Goal: Task Accomplishment & Management: Complete application form

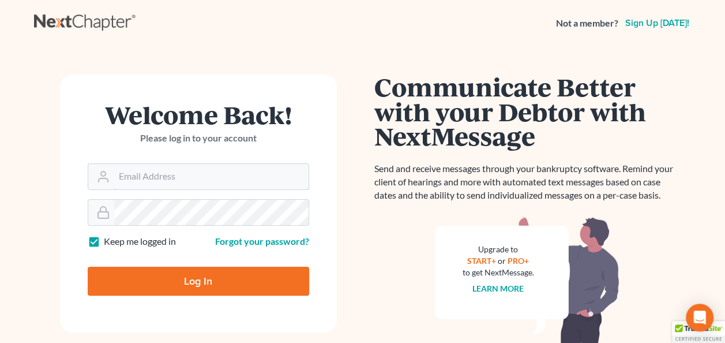
type input "[EMAIL_ADDRESS][DOMAIN_NAME]"
click at [210, 279] on input "Log In" at bounding box center [198, 280] width 221 height 29
type input "Thinking..."
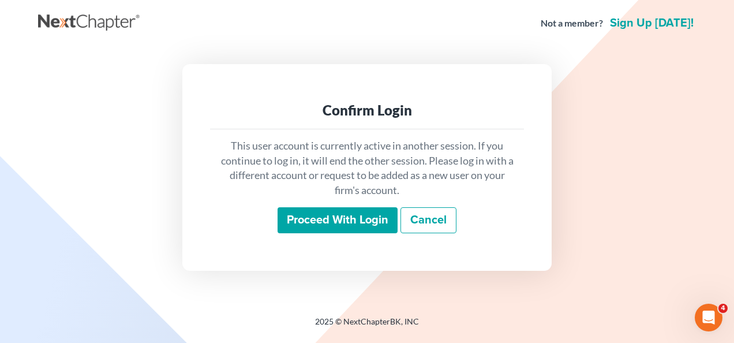
click at [332, 218] on input "Proceed with login" at bounding box center [337, 220] width 120 height 27
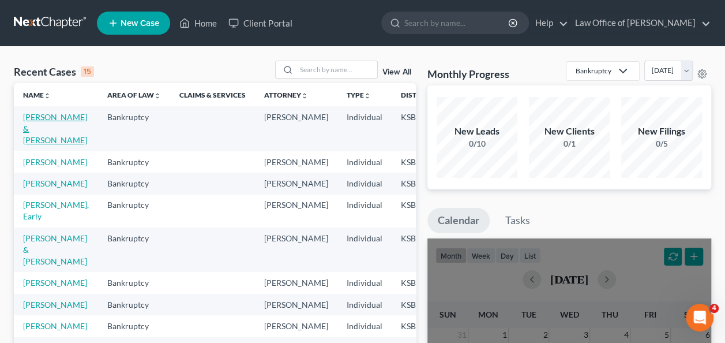
click at [37, 118] on link "[PERSON_NAME] & [PERSON_NAME]" at bounding box center [55, 128] width 64 height 33
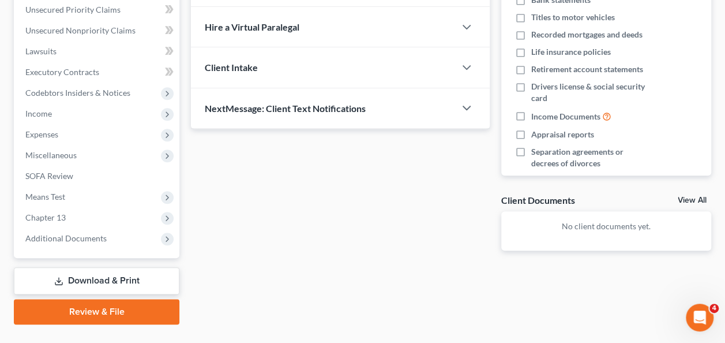
scroll to position [290, 0]
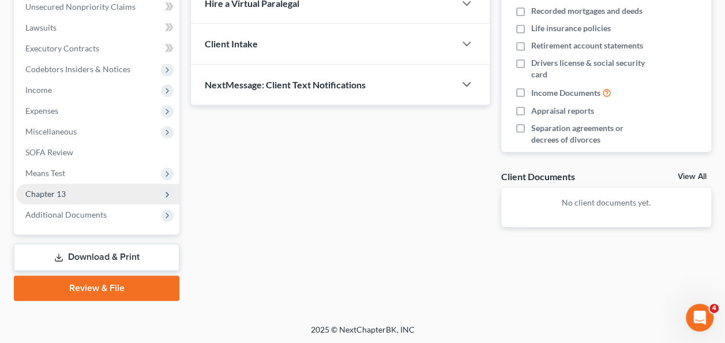
click at [46, 190] on span "Chapter 13" at bounding box center [45, 194] width 40 height 10
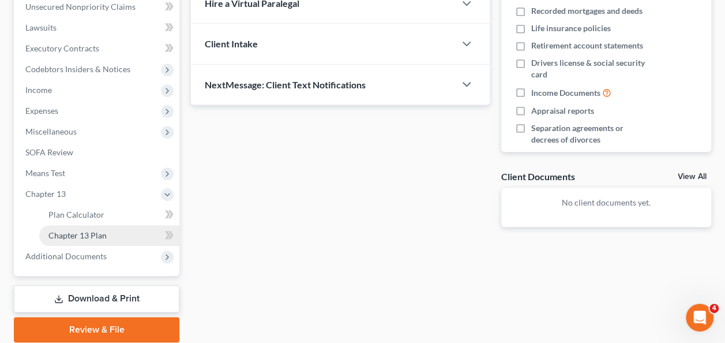
click at [63, 235] on span "Chapter 13 Plan" at bounding box center [77, 235] width 58 height 10
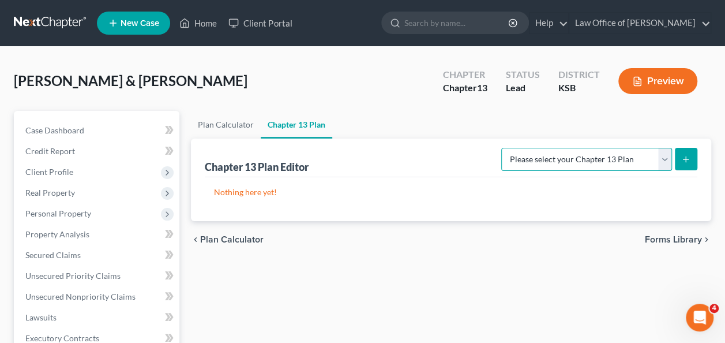
click at [664, 158] on select "Please select your Chapter 13 Plan [US_STATE] Plan - Effective [DATE] [US_STATE…" at bounding box center [586, 159] width 171 height 23
select select "1"
click at [506, 148] on select "Please select your Chapter 13 Plan [US_STATE] Plan - Effective [DATE] [US_STATE…" at bounding box center [586, 159] width 171 height 23
click at [686, 160] on line "submit" at bounding box center [686, 158] width 0 height 5
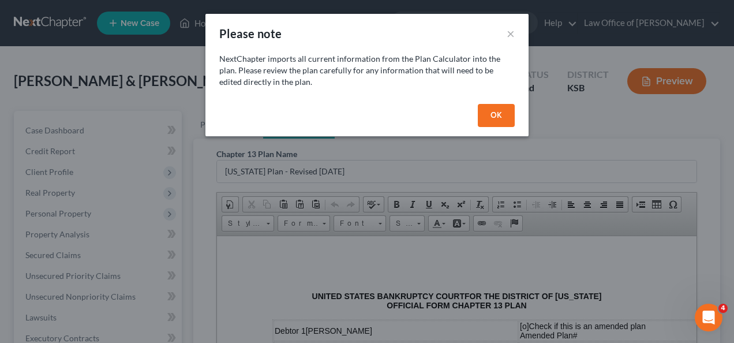
click at [487, 112] on button "OK" at bounding box center [496, 115] width 37 height 23
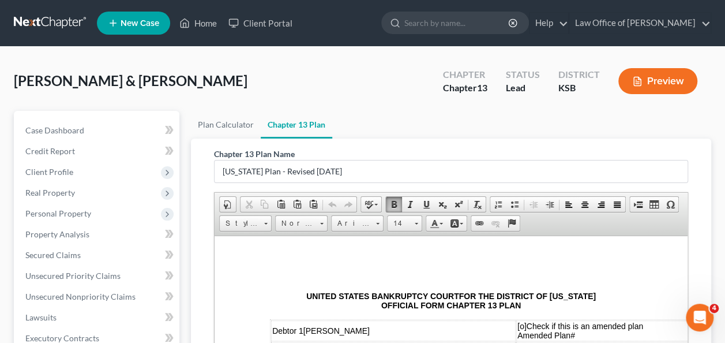
drag, startPoint x: 683, startPoint y: 252, endPoint x: 948, endPoint y: 373, distance: 290.4
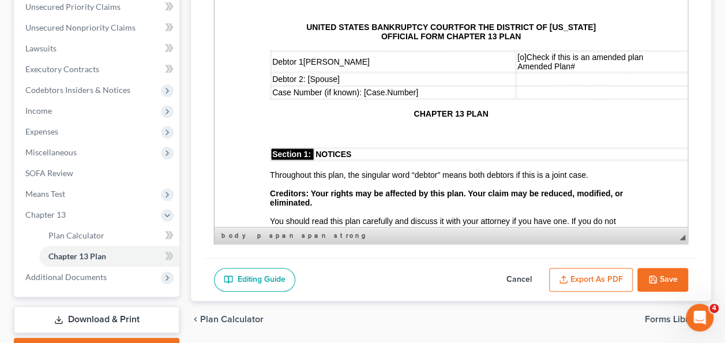
scroll to position [273, 0]
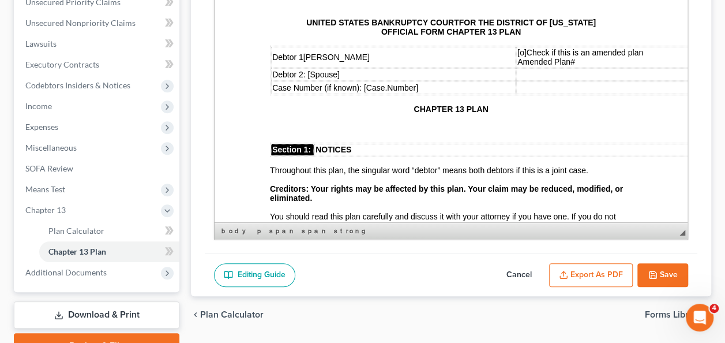
click at [512, 271] on button "Cancel" at bounding box center [519, 275] width 51 height 24
select select "1"
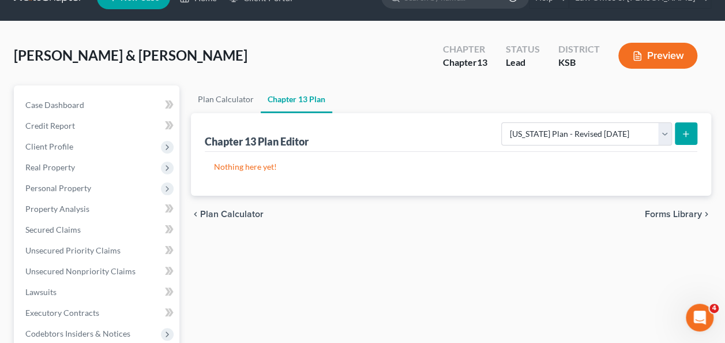
scroll to position [0, 0]
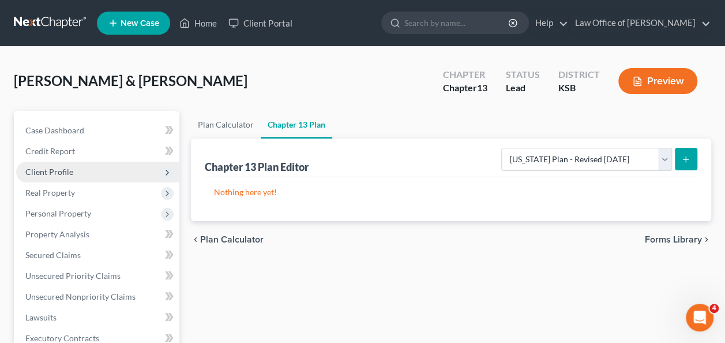
click at [50, 173] on span "Client Profile" at bounding box center [49, 172] width 48 height 10
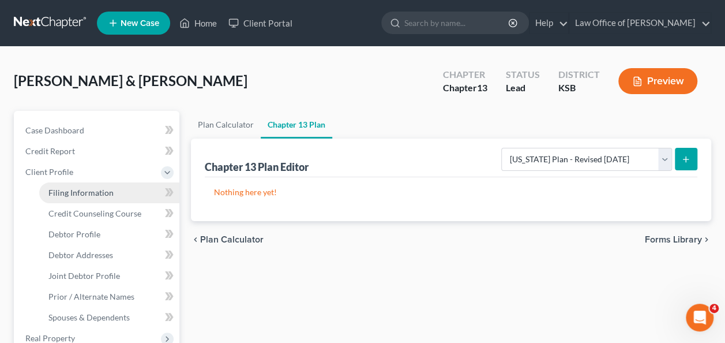
click at [66, 193] on span "Filing Information" at bounding box center [80, 192] width 65 height 10
select select "1"
select select "3"
select select "17"
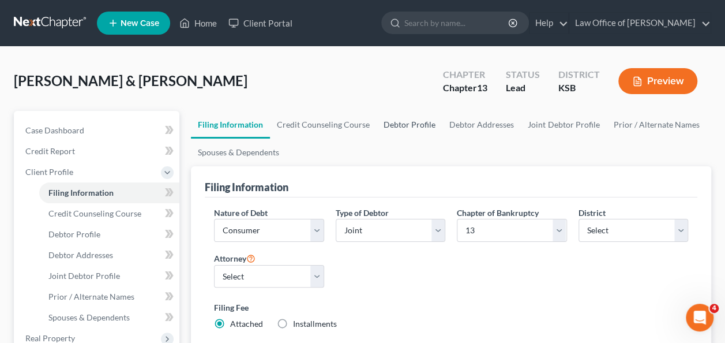
click at [421, 127] on link "Debtor Profile" at bounding box center [410, 125] width 66 height 28
select select "1"
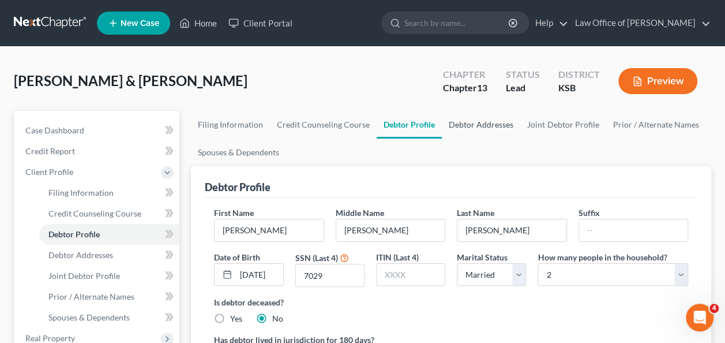
click at [466, 125] on link "Debtor Addresses" at bounding box center [481, 125] width 78 height 28
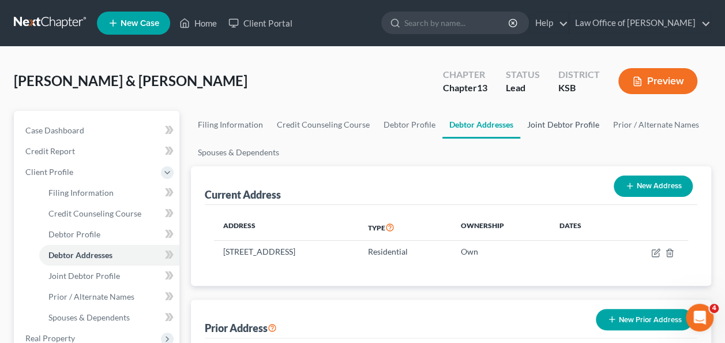
click at [539, 126] on link "Joint Debtor Profile" at bounding box center [562, 125] width 85 height 28
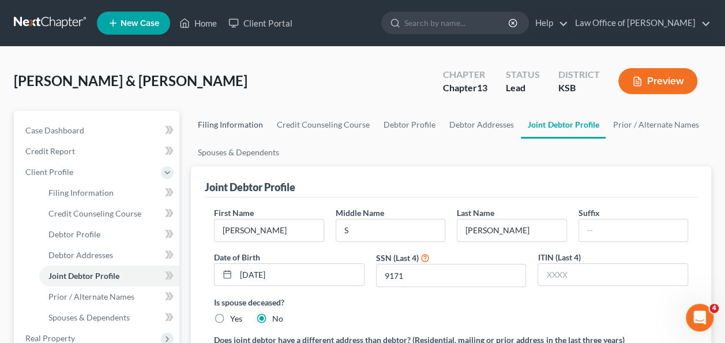
click at [231, 124] on link "Filing Information" at bounding box center [230, 125] width 79 height 28
select select "1"
select select "3"
select select "31"
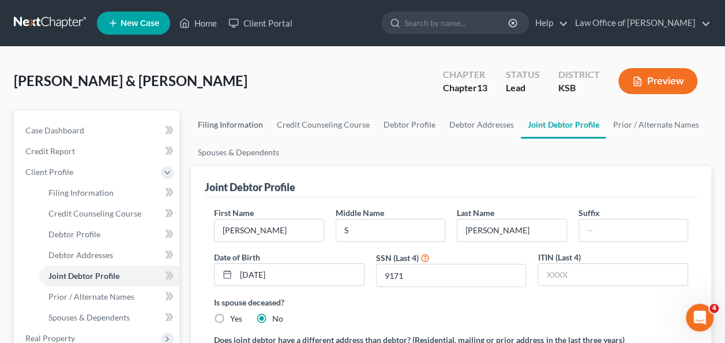
select select "0"
select select "17"
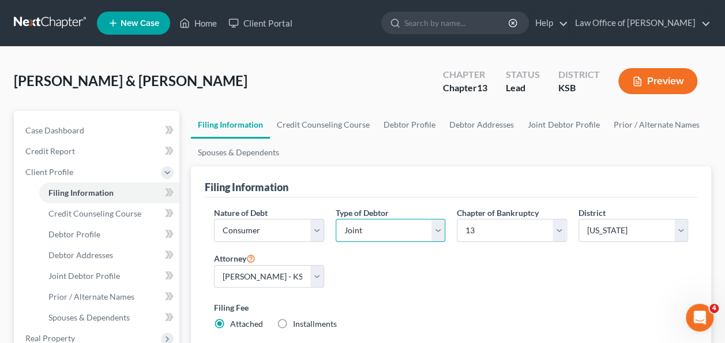
click at [434, 227] on select "Select Individual Joint" at bounding box center [391, 230] width 110 height 23
click at [336, 219] on select "Select Individual Joint" at bounding box center [391, 230] width 110 height 23
click at [587, 290] on div "Nature of Debt Select Business Consumer Other Nature of Business Select Clearin…" at bounding box center [451, 272] width 486 height 133
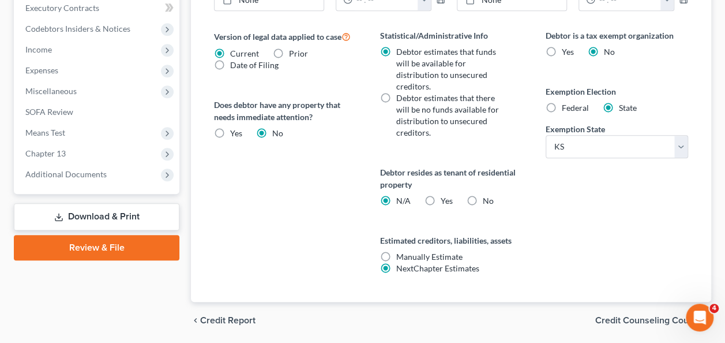
scroll to position [501, 0]
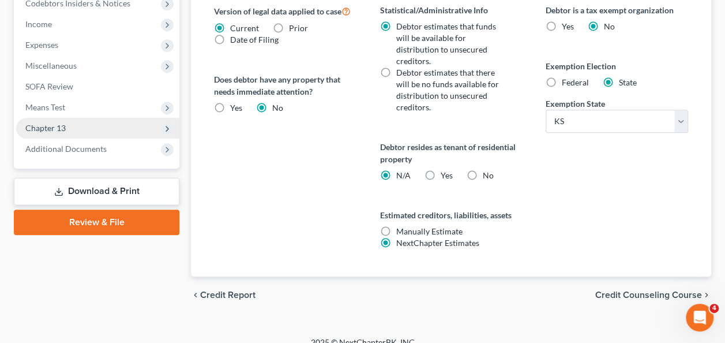
click at [60, 129] on span "Chapter 13" at bounding box center [45, 128] width 40 height 10
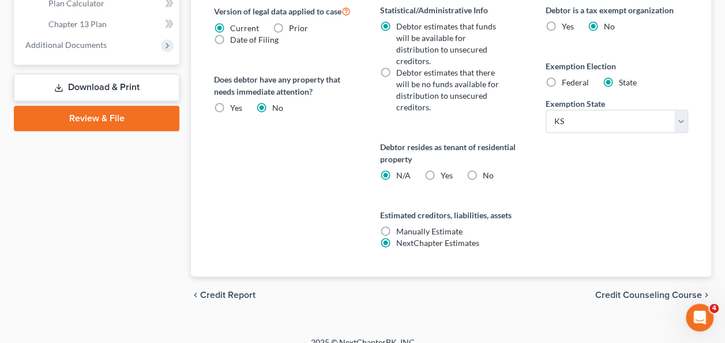
scroll to position [355, 0]
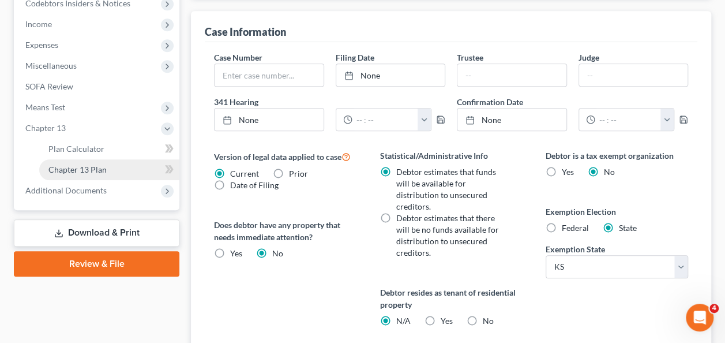
click at [74, 166] on span "Chapter 13 Plan" at bounding box center [77, 169] width 58 height 10
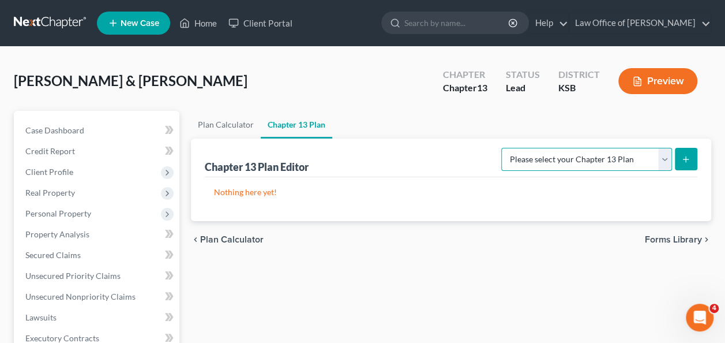
click at [596, 158] on select "Please select your Chapter 13 Plan [US_STATE] Plan - Effective [DATE] [US_STATE…" at bounding box center [586, 159] width 171 height 23
select select "1"
click at [506, 148] on select "Please select your Chapter 13 Plan [US_STATE] Plan - Effective [DATE] [US_STATE…" at bounding box center [586, 159] width 171 height 23
click at [686, 160] on icon "submit" at bounding box center [685, 159] width 9 height 9
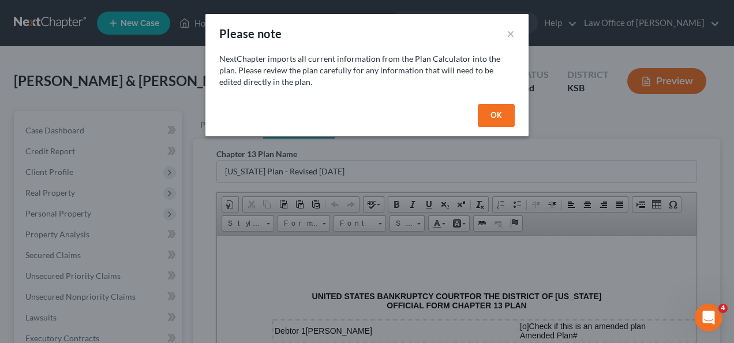
click at [494, 115] on button "OK" at bounding box center [496, 115] width 37 height 23
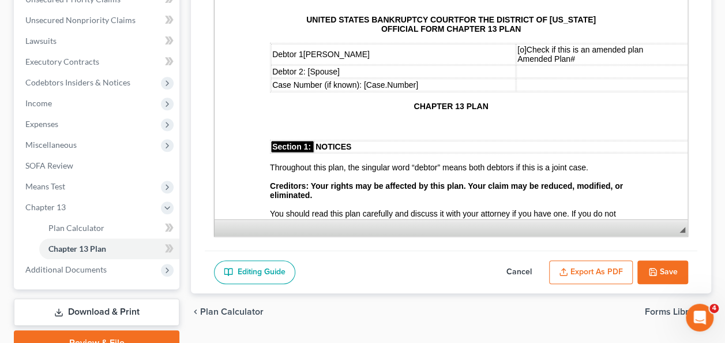
scroll to position [278, 0]
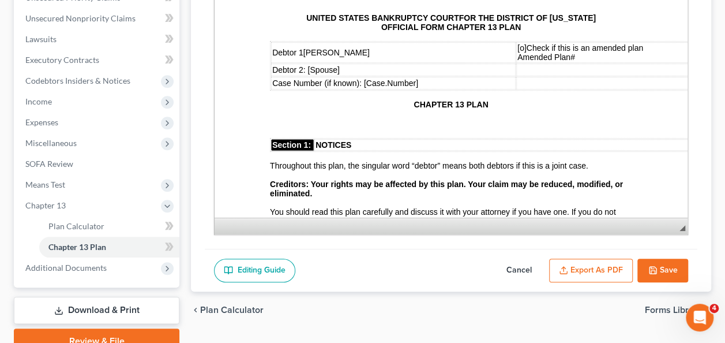
click at [523, 267] on button "Cancel" at bounding box center [519, 270] width 51 height 24
select select "1"
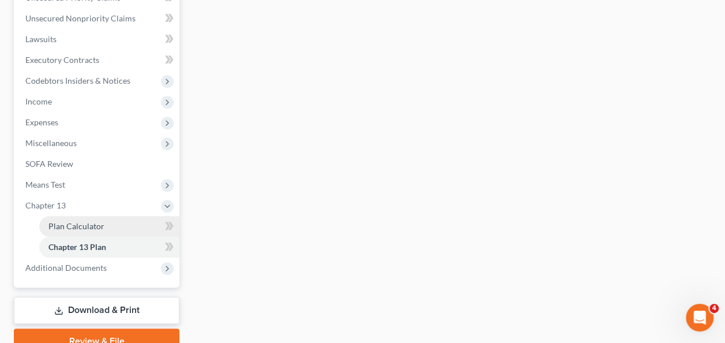
click at [73, 225] on span "Plan Calculator" at bounding box center [76, 226] width 56 height 10
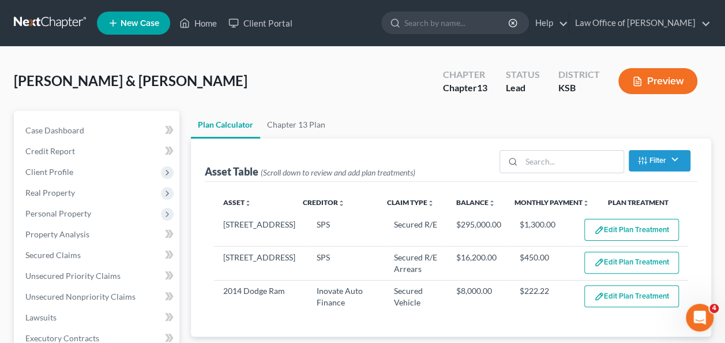
select select "35"
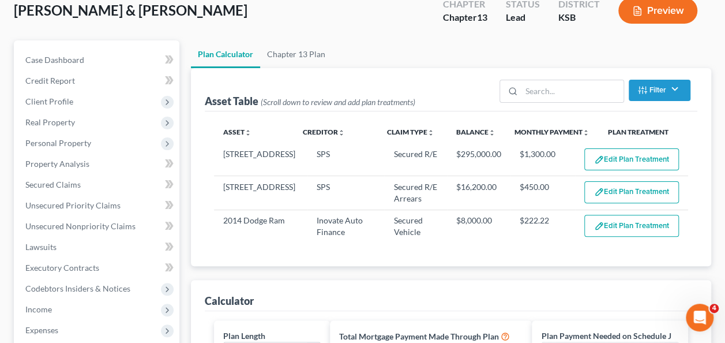
scroll to position [73, 0]
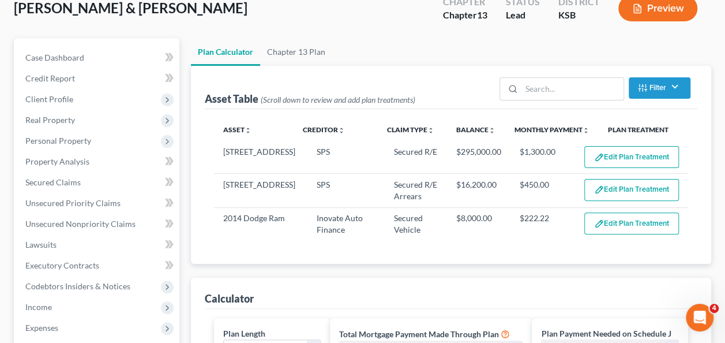
click at [672, 85] on button "Filter" at bounding box center [660, 87] width 62 height 21
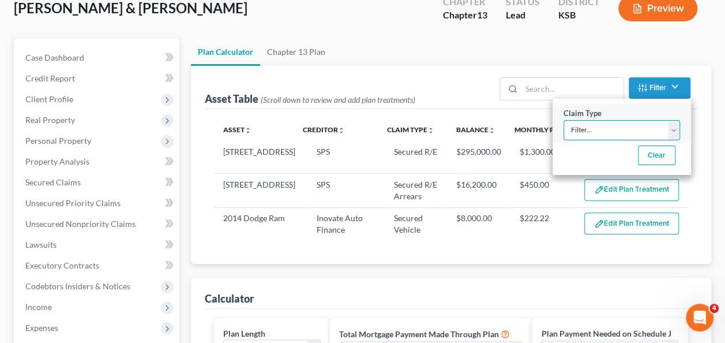
click at [676, 130] on select "Filter... Lease Priority Secured Asset Secured R/E Secured R/E Arrears Secured …" at bounding box center [622, 130] width 117 height 20
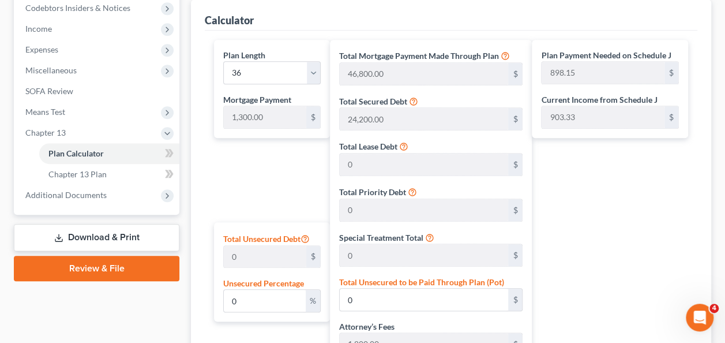
scroll to position [363, 0]
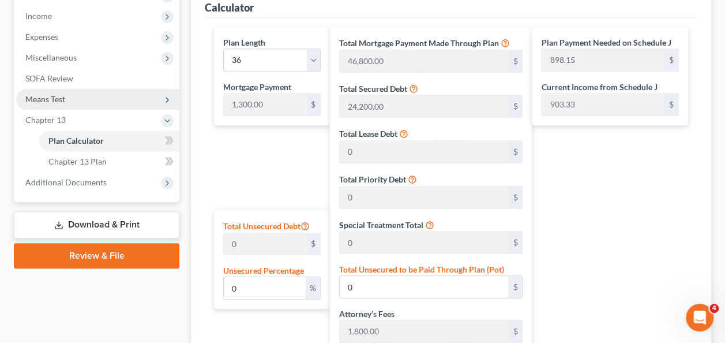
click at [44, 92] on span "Means Test" at bounding box center [97, 99] width 163 height 21
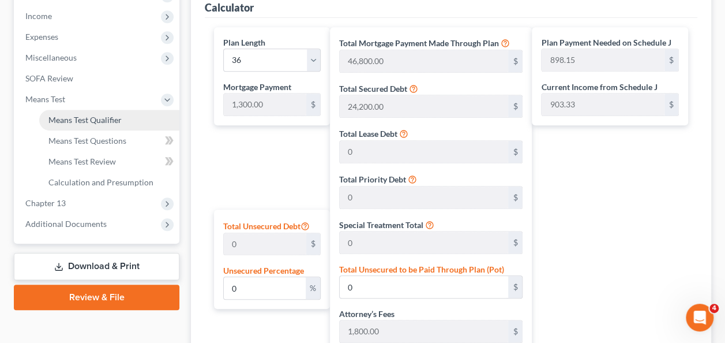
click at [69, 118] on span "Means Test Qualifier" at bounding box center [84, 120] width 73 height 10
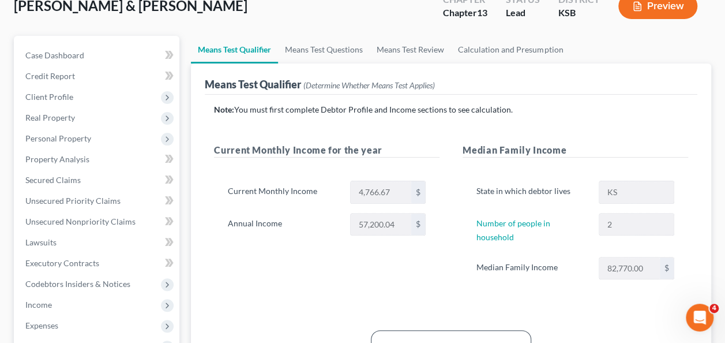
scroll to position [76, 0]
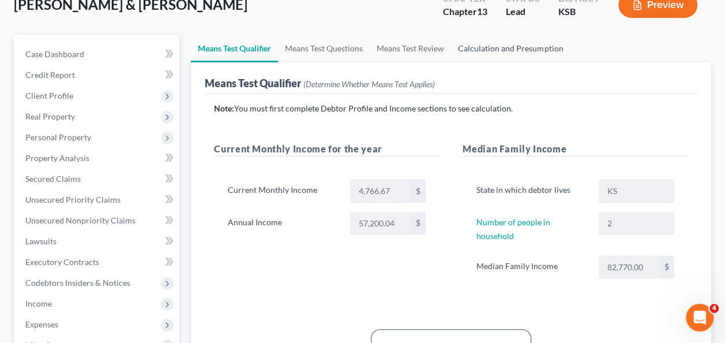
click at [531, 49] on link "Calculation and Presumption" at bounding box center [510, 49] width 119 height 28
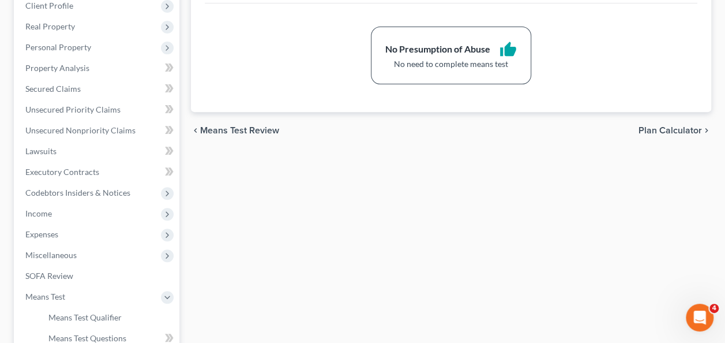
scroll to position [168, 0]
click at [671, 120] on div "chevron_left Means Test Review Plan Calculator chevron_right" at bounding box center [451, 128] width 520 height 37
click at [679, 130] on span "Plan Calculator" at bounding box center [670, 128] width 63 height 9
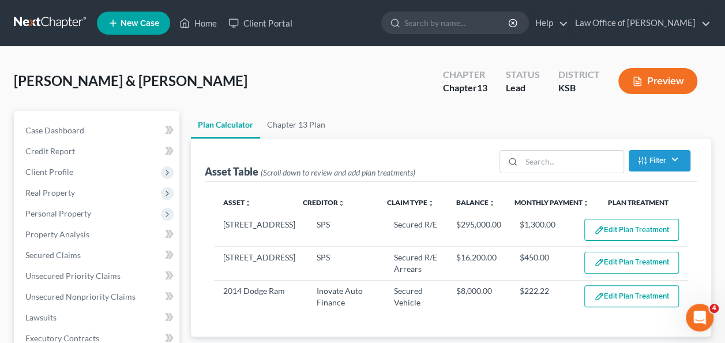
select select "35"
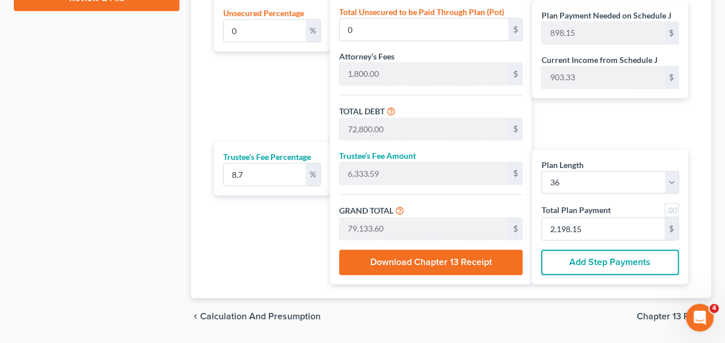
scroll to position [655, 0]
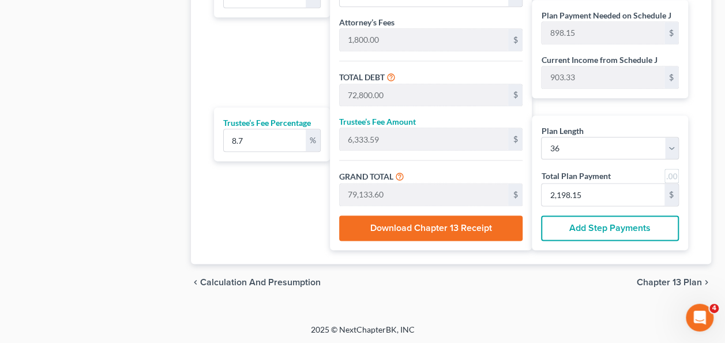
click at [671, 281] on span "Chapter 13 Plan" at bounding box center [669, 281] width 65 height 9
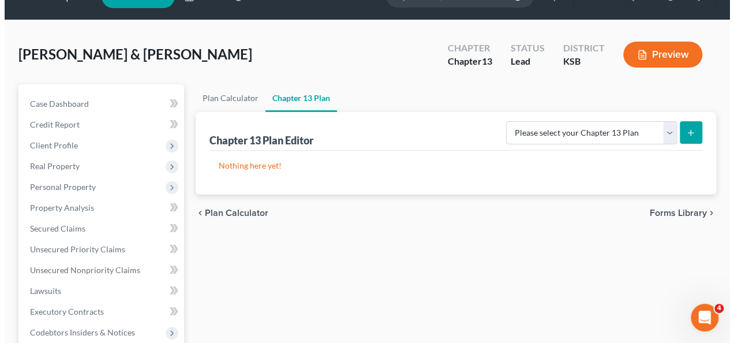
scroll to position [33, 0]
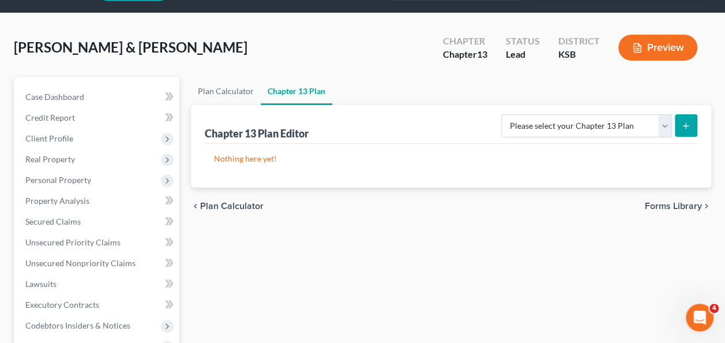
click at [693, 124] on button "submit" at bounding box center [686, 125] width 22 height 22
click at [663, 125] on select "Please select your Chapter 13 Plan [US_STATE] Plan - Effective [DATE] [US_STATE…" at bounding box center [586, 125] width 171 height 23
select select "0"
click at [506, 114] on select "Please select your Chapter 13 Plan [US_STATE] Plan - Effective [DATE] [US_STATE…" at bounding box center [586, 125] width 171 height 23
click at [689, 122] on icon "submit" at bounding box center [685, 125] width 9 height 9
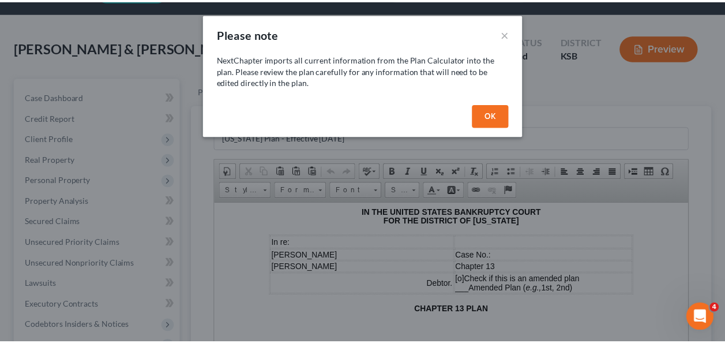
scroll to position [0, 0]
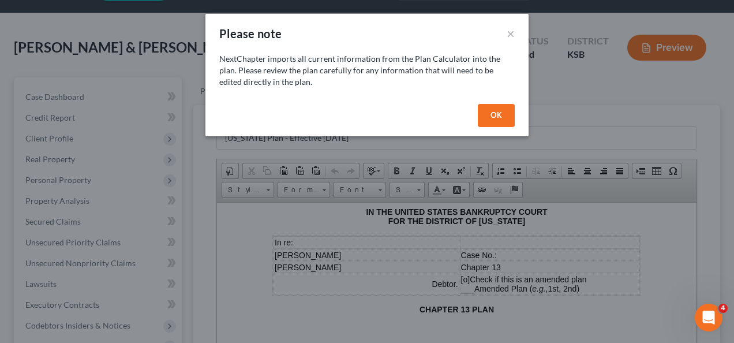
click at [502, 114] on button "OK" at bounding box center [496, 115] width 37 height 23
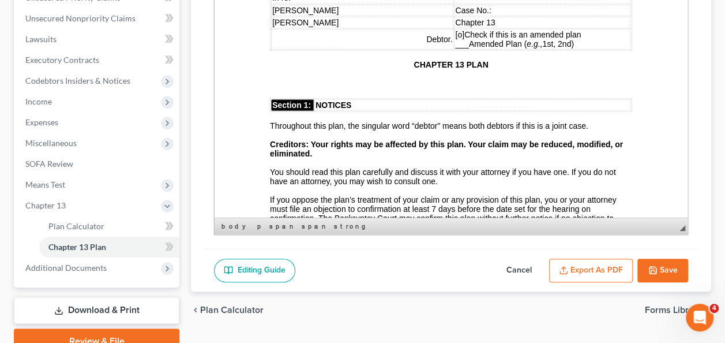
scroll to position [286, 0]
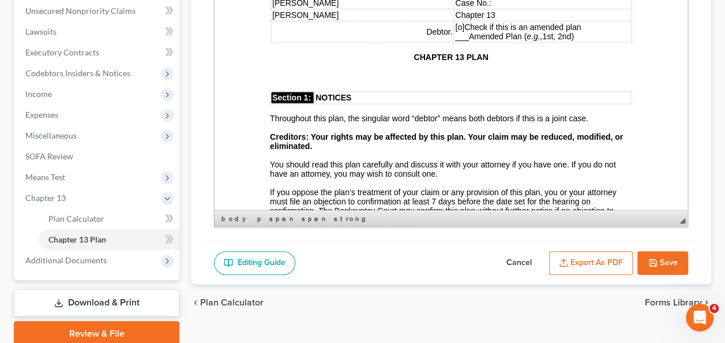
click at [664, 260] on button "Save" at bounding box center [662, 263] width 51 height 24
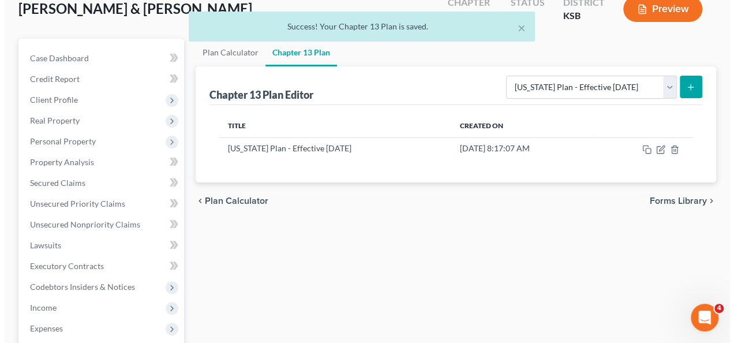
scroll to position [72, 0]
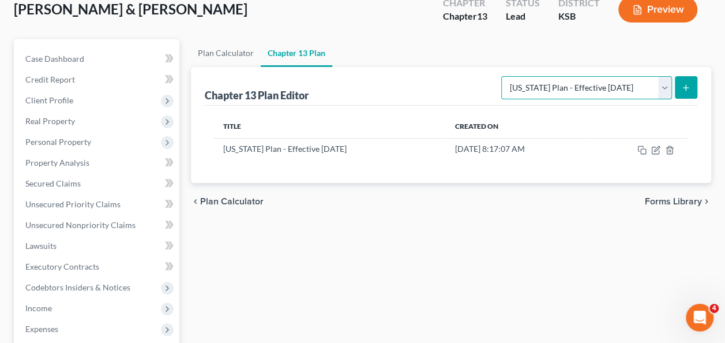
click at [667, 83] on select "Please select your Chapter 13 Plan [US_STATE] Plan - Effective [DATE] [US_STATE…" at bounding box center [586, 87] width 171 height 23
select select "1"
click at [506, 76] on select "Please select your Chapter 13 Plan [US_STATE] Plan - Effective [DATE] [US_STATE…" at bounding box center [586, 87] width 171 height 23
click at [688, 85] on icon "submit" at bounding box center [685, 87] width 9 height 9
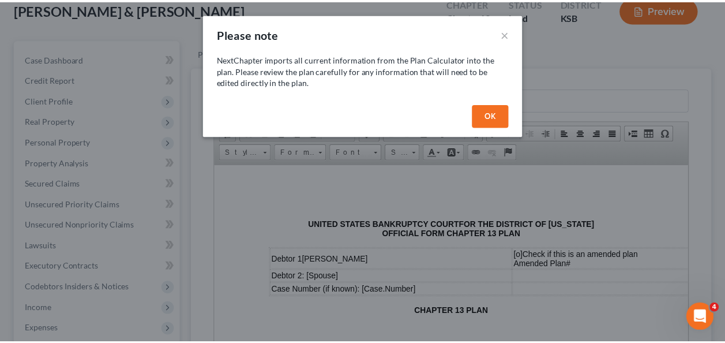
scroll to position [0, 0]
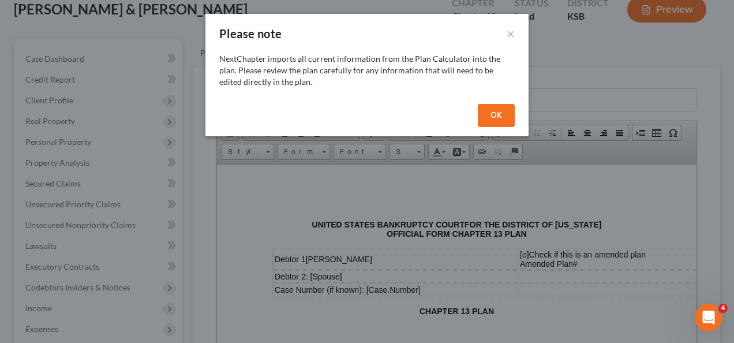
click at [502, 119] on button "OK" at bounding box center [496, 115] width 37 height 23
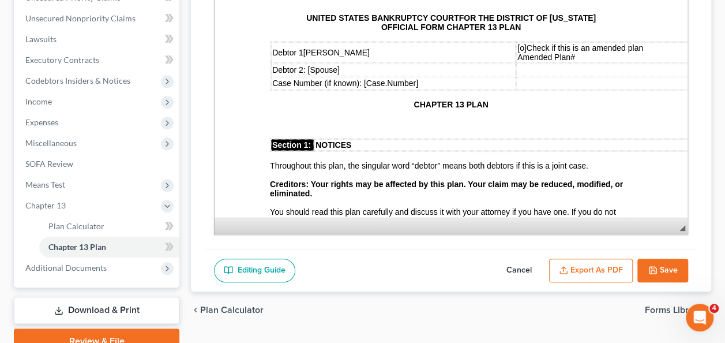
scroll to position [288, 0]
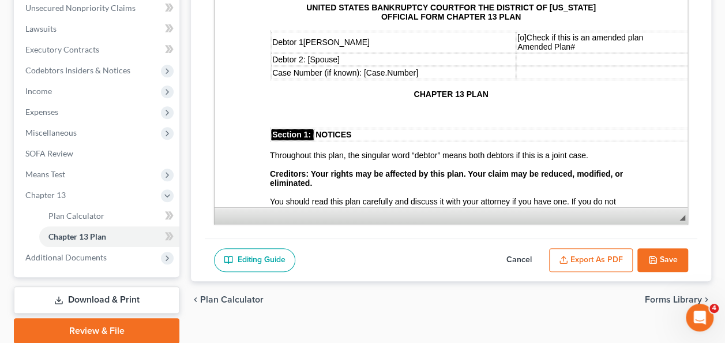
click at [519, 253] on button "Cancel" at bounding box center [519, 260] width 51 height 24
select select "1"
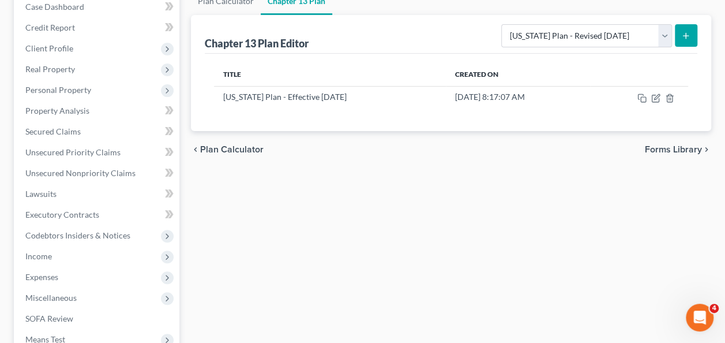
scroll to position [88, 0]
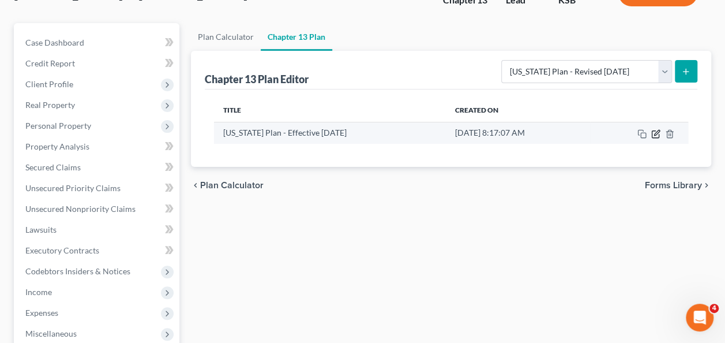
click at [656, 133] on icon "button" at bounding box center [656, 132] width 5 height 5
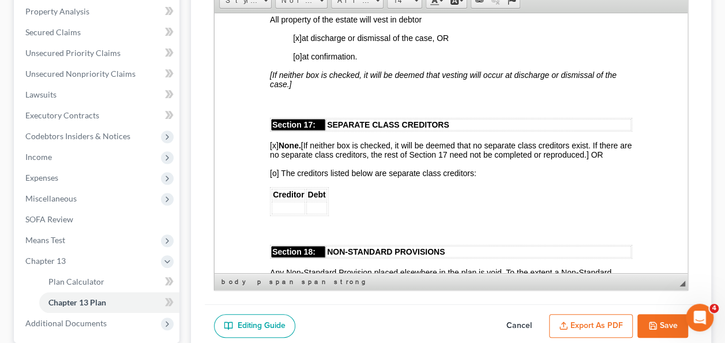
scroll to position [3908, 0]
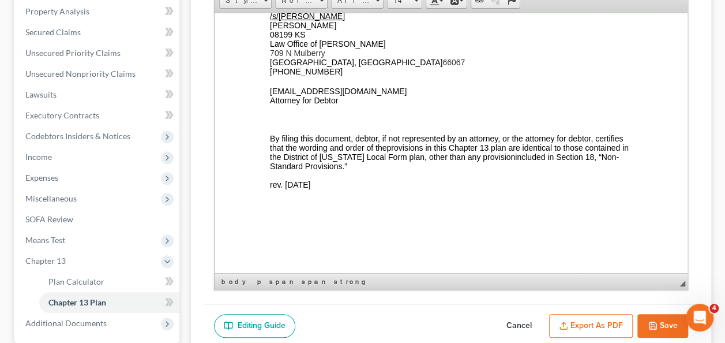
click at [606, 326] on button "Export as PDF" at bounding box center [591, 326] width 84 height 24
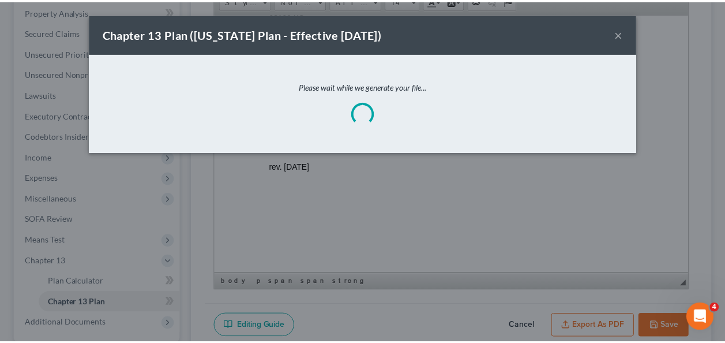
scroll to position [3899, 0]
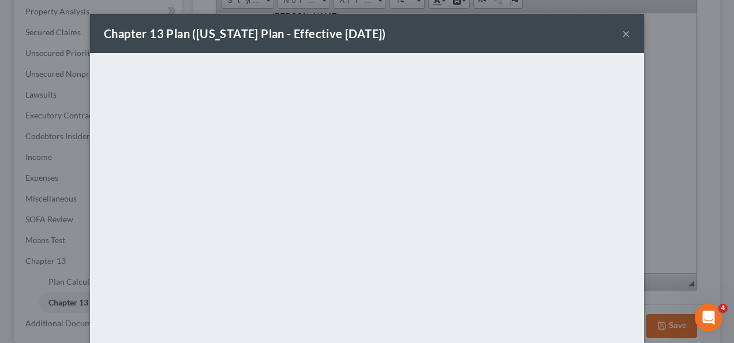
click at [624, 36] on button "×" at bounding box center [626, 34] width 8 height 14
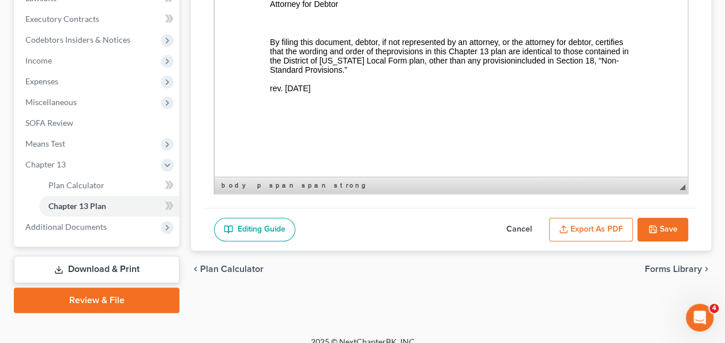
scroll to position [330, 0]
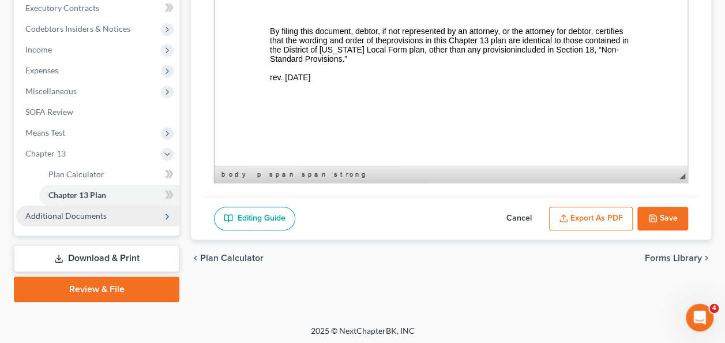
click at [60, 211] on span "Additional Documents" at bounding box center [65, 216] width 81 height 10
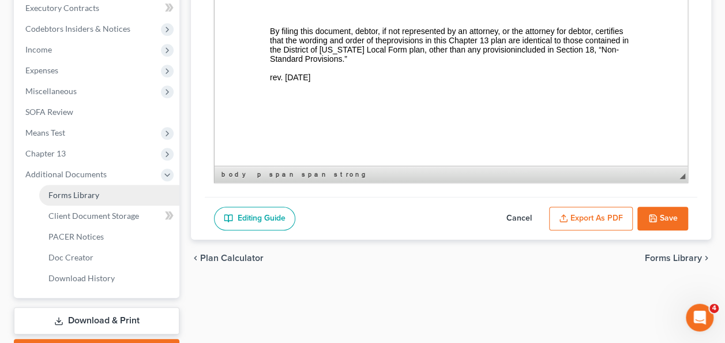
click at [76, 190] on span "Forms Library" at bounding box center [73, 195] width 51 height 10
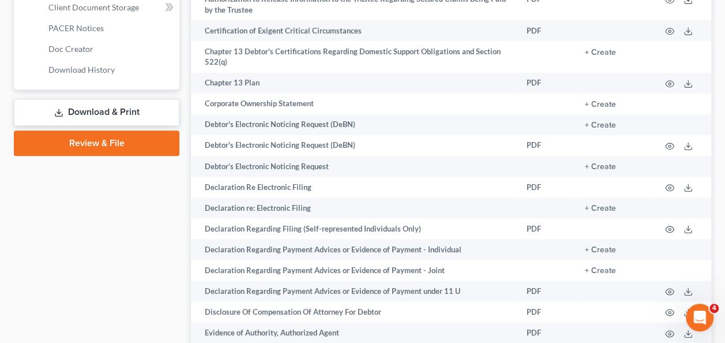
scroll to position [548, 0]
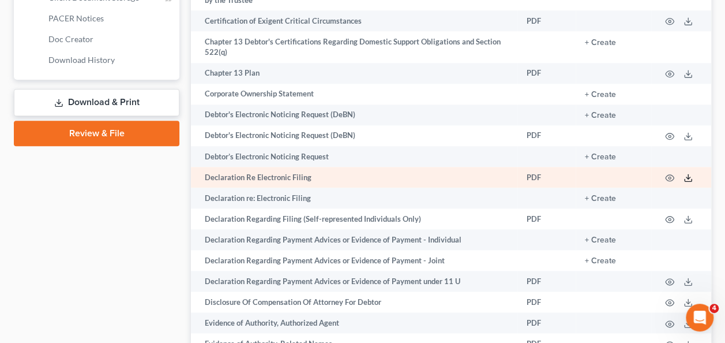
click at [690, 178] on icon at bounding box center [687, 177] width 9 height 9
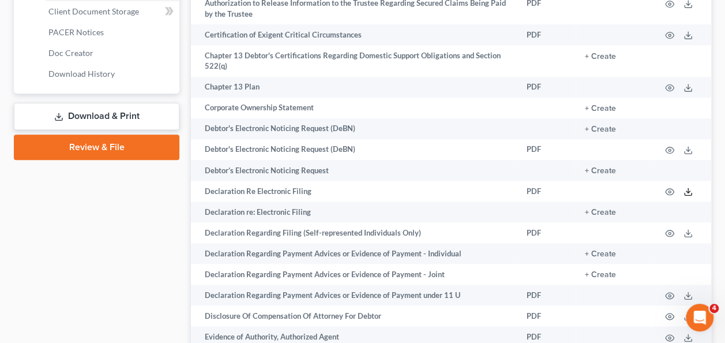
scroll to position [532, 0]
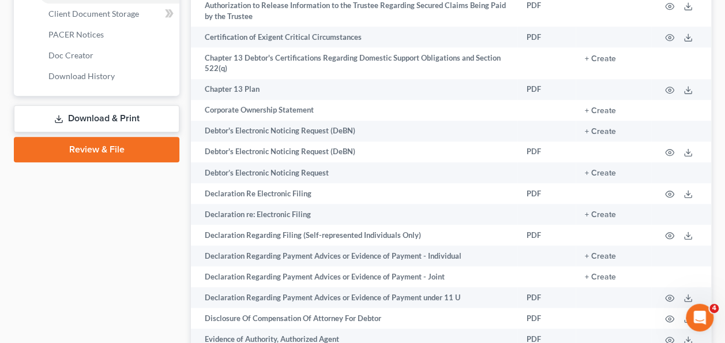
click at [104, 115] on link "Download & Print" at bounding box center [97, 118] width 166 height 27
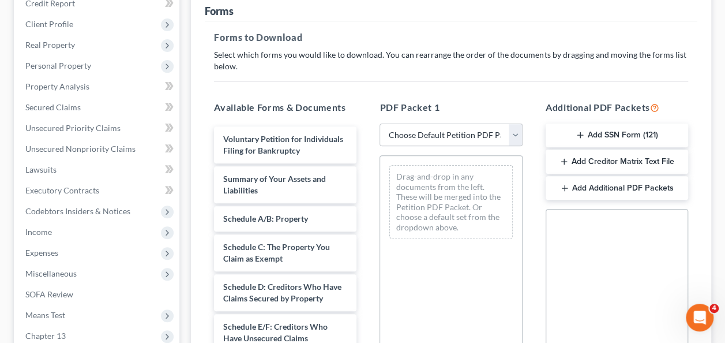
scroll to position [146, 0]
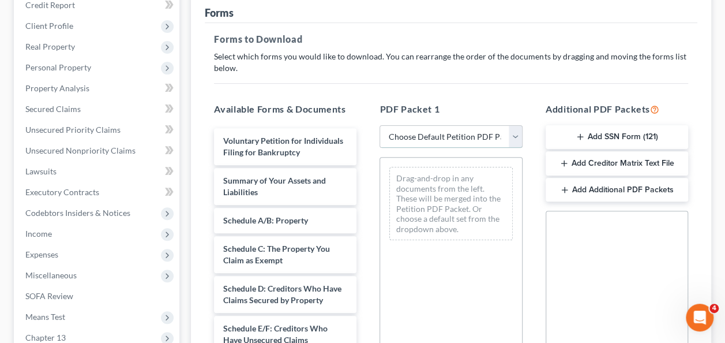
click at [514, 138] on select "Choose Default Petition PDF Packet Complete Bankruptcy Petition (all forms and …" at bounding box center [451, 136] width 142 height 23
select select "0"
click at [380, 125] on select "Choose Default Petition PDF Packet Complete Bankruptcy Petition (all forms and …" at bounding box center [451, 136] width 142 height 23
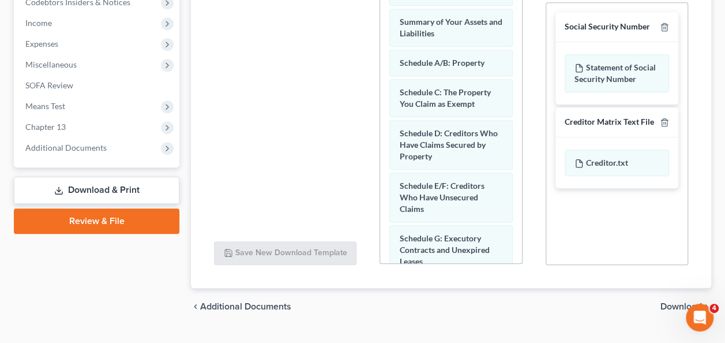
scroll to position [381, 0]
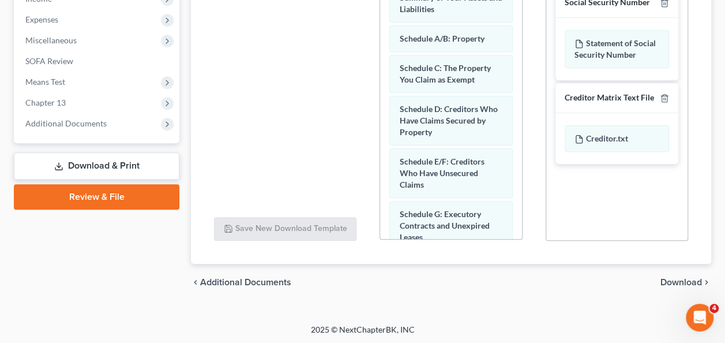
click at [668, 277] on span "Download" at bounding box center [681, 281] width 42 height 9
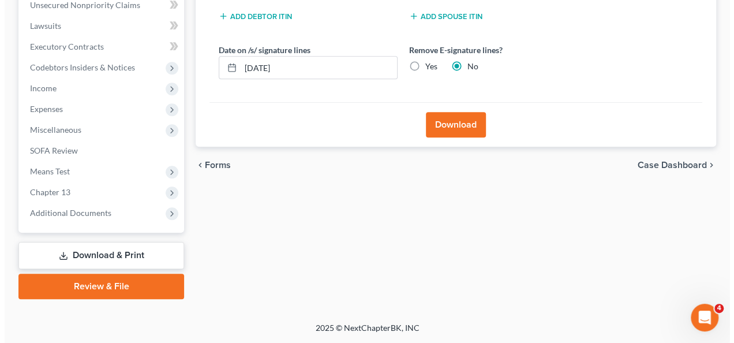
scroll to position [290, 0]
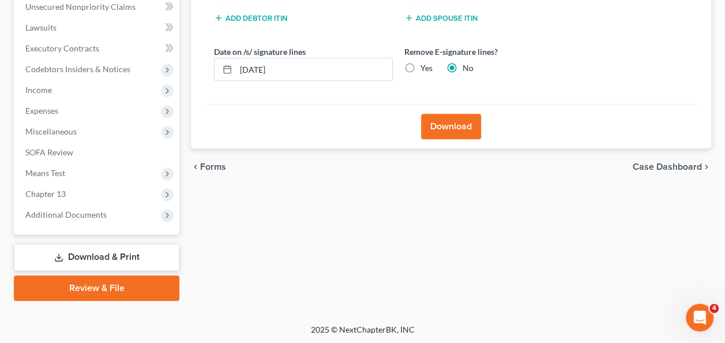
click at [456, 128] on button "Download" at bounding box center [451, 126] width 60 height 25
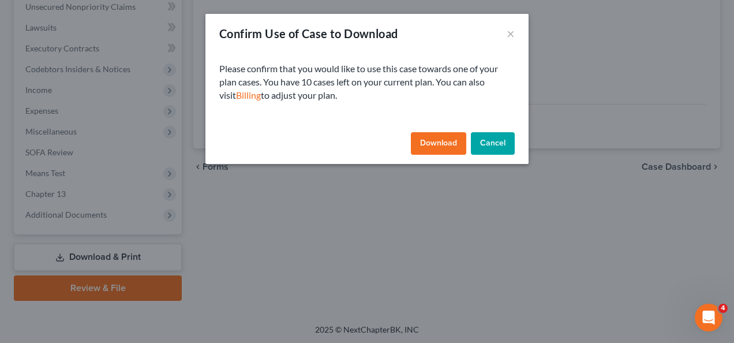
click at [435, 140] on button "Download" at bounding box center [438, 143] width 55 height 23
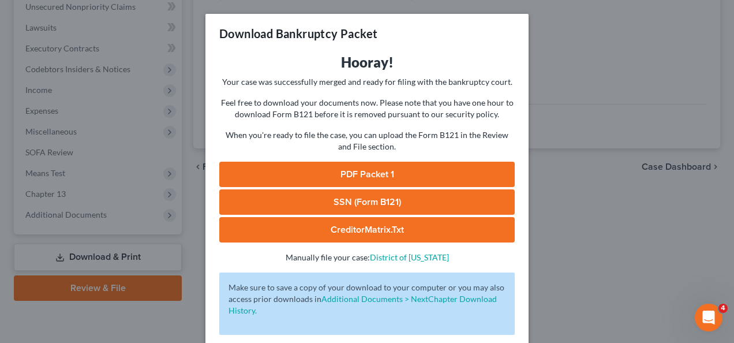
scroll to position [54, 0]
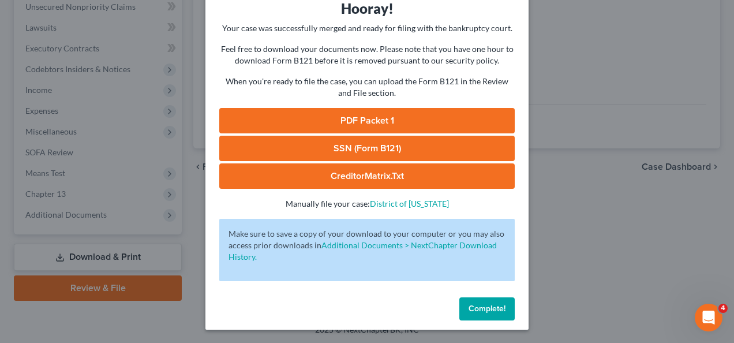
click at [376, 127] on link "PDF Packet 1" at bounding box center [366, 120] width 295 height 25
click at [381, 171] on link "CreditorMatrix.txt" at bounding box center [366, 175] width 295 height 25
click at [472, 306] on span "Complete!" at bounding box center [486, 308] width 37 height 10
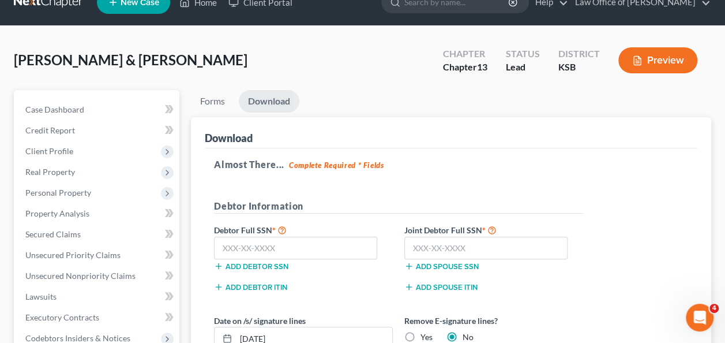
scroll to position [0, 0]
